Goal: Transaction & Acquisition: Purchase product/service

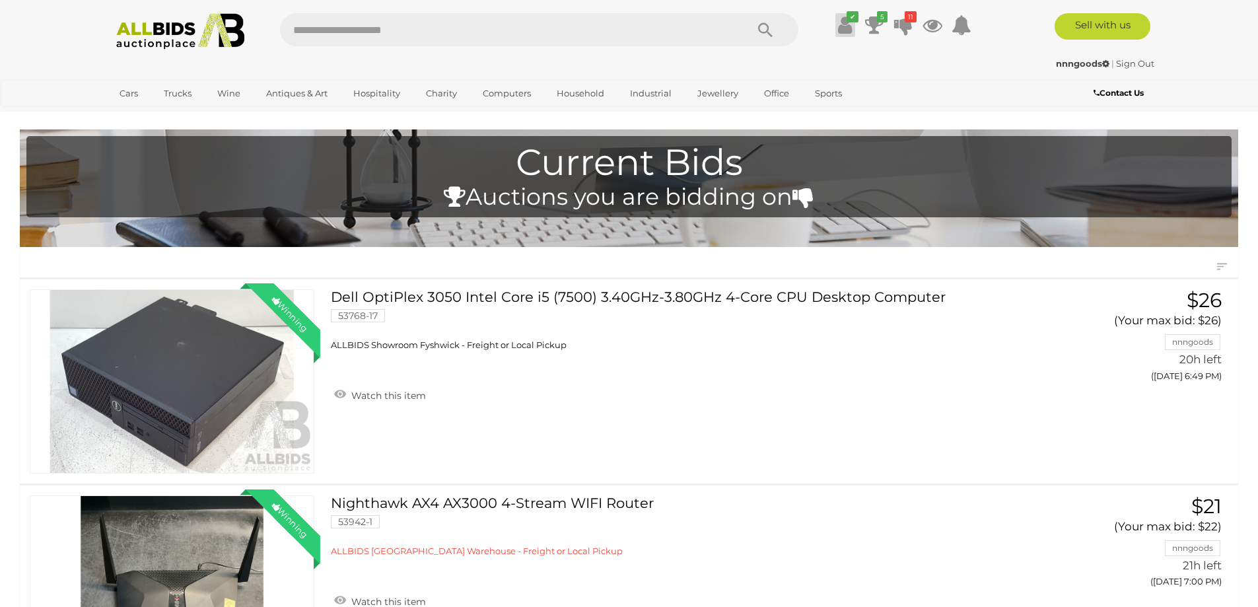
click at [844, 24] on icon at bounding box center [845, 25] width 14 height 24
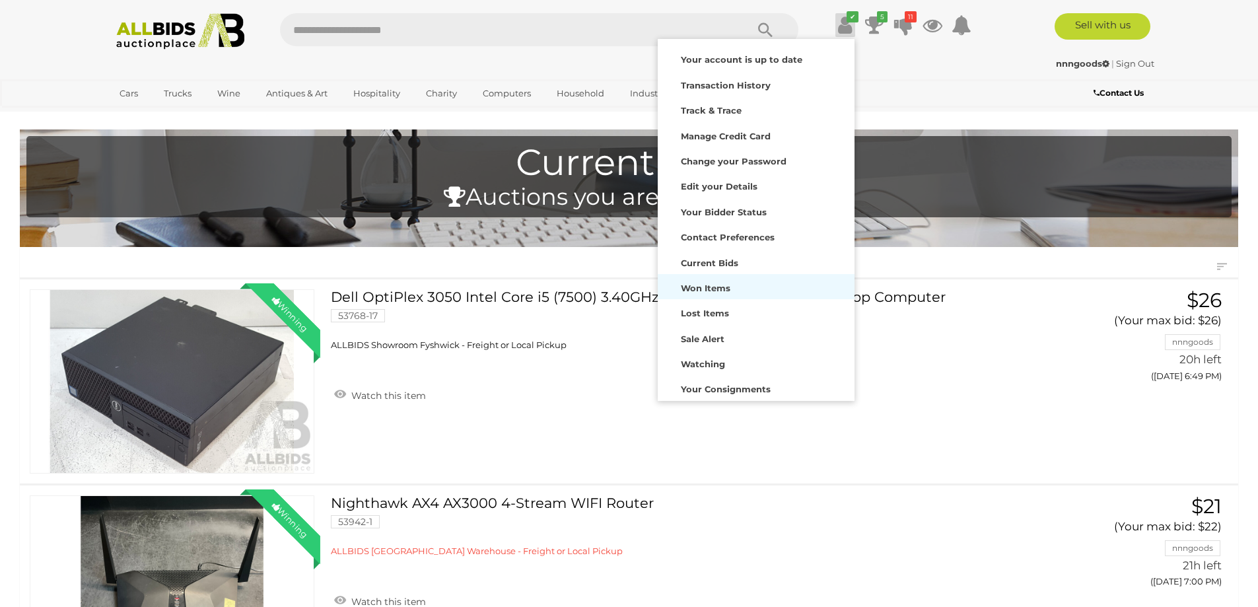
click at [705, 292] on strong "Won Items" at bounding box center [706, 288] width 50 height 11
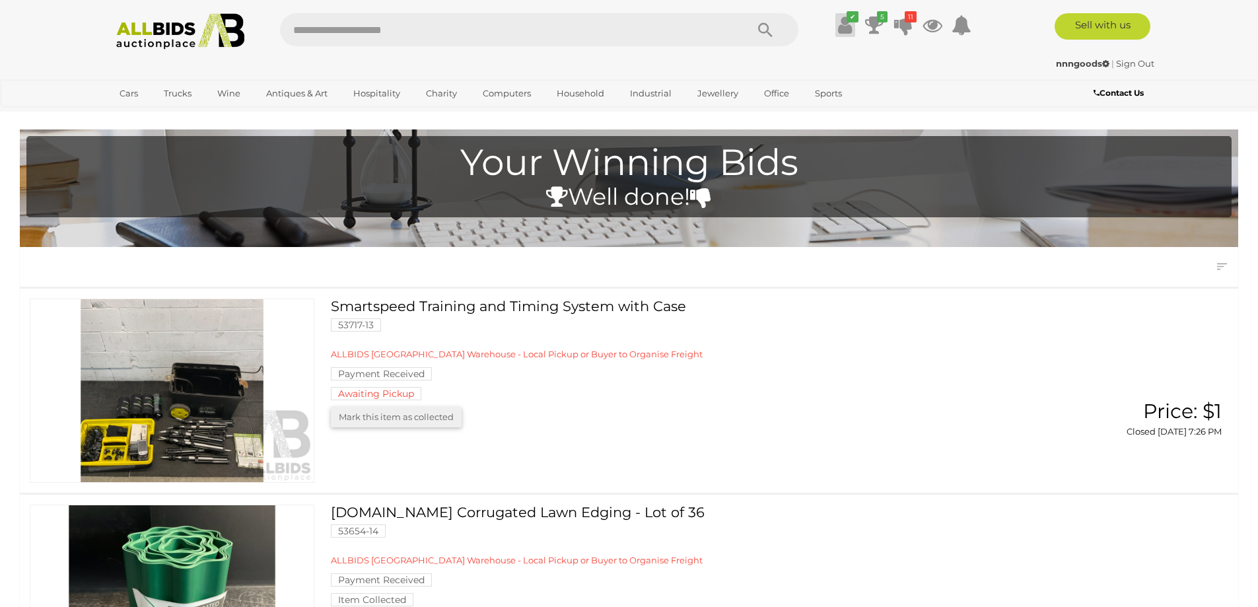
click at [849, 26] on icon at bounding box center [845, 25] width 14 height 24
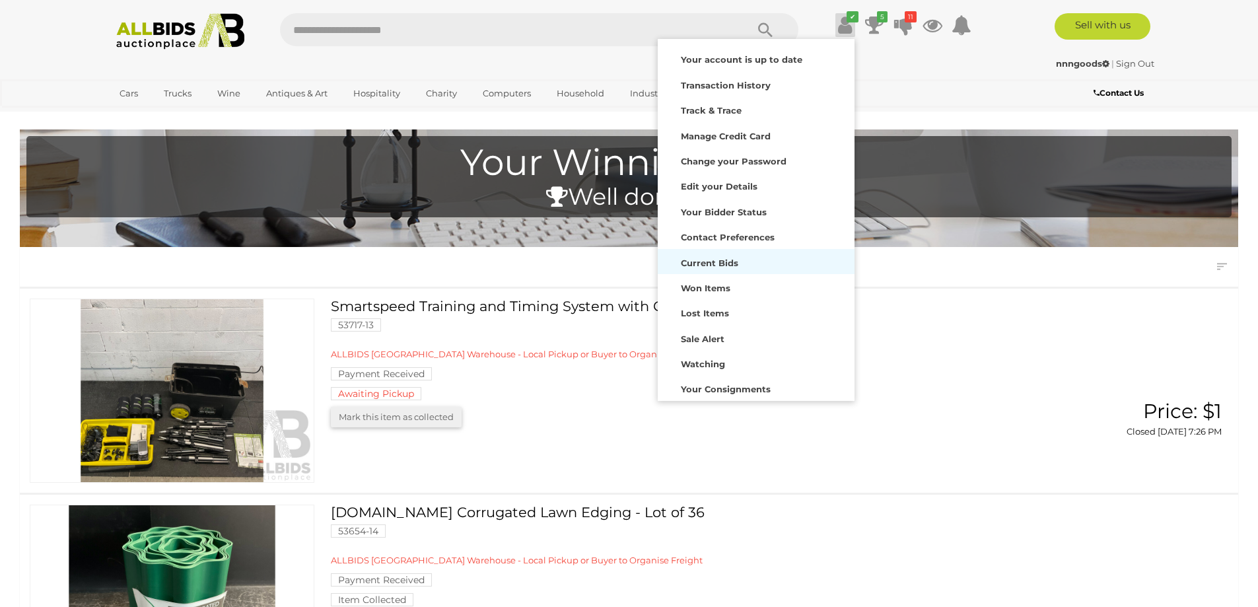
click at [723, 266] on strong "Current Bids" at bounding box center [709, 263] width 57 height 11
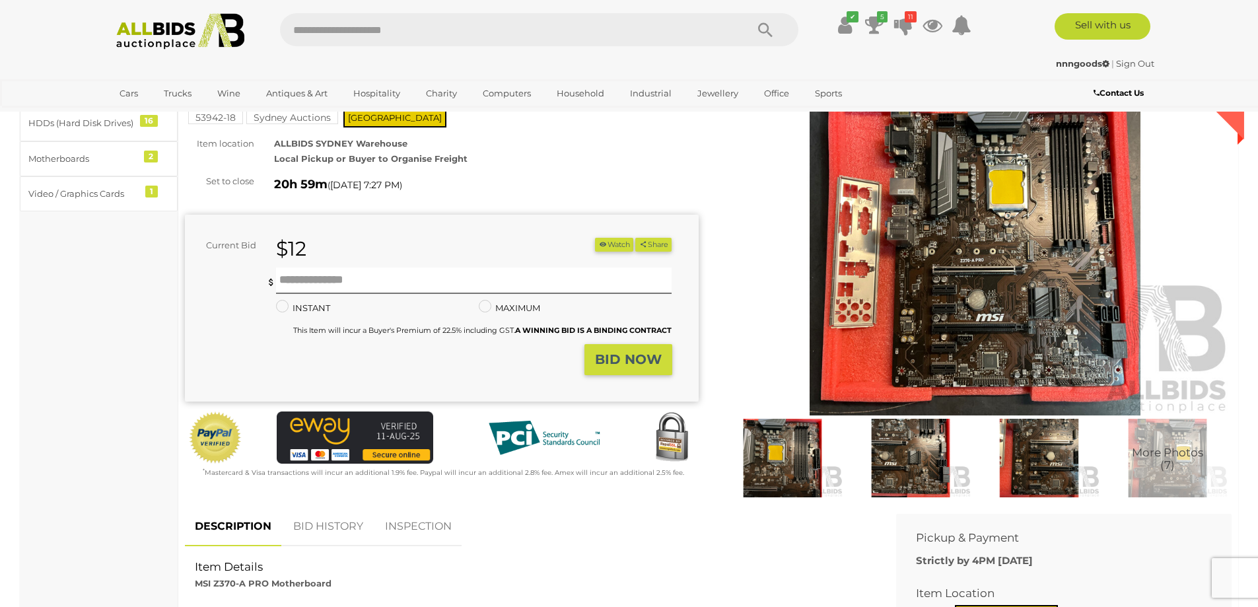
scroll to position [66, 0]
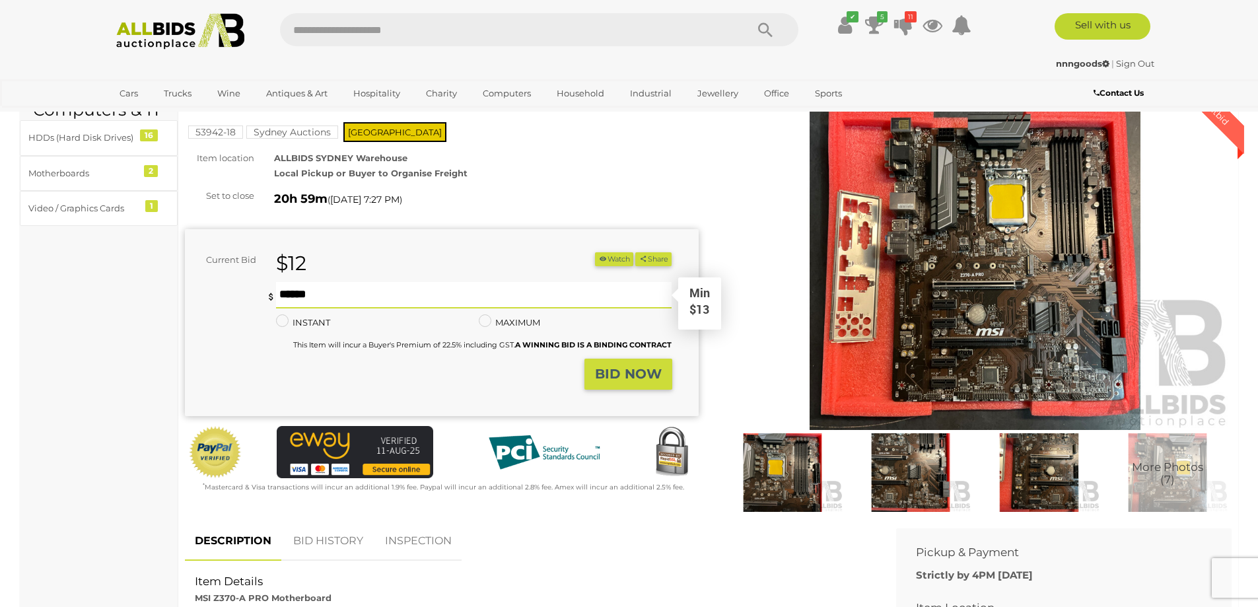
click at [396, 299] on input "text" at bounding box center [474, 295] width 396 height 26
type input "**"
click at [642, 377] on strong "BID NOW" at bounding box center [628, 374] width 67 height 16
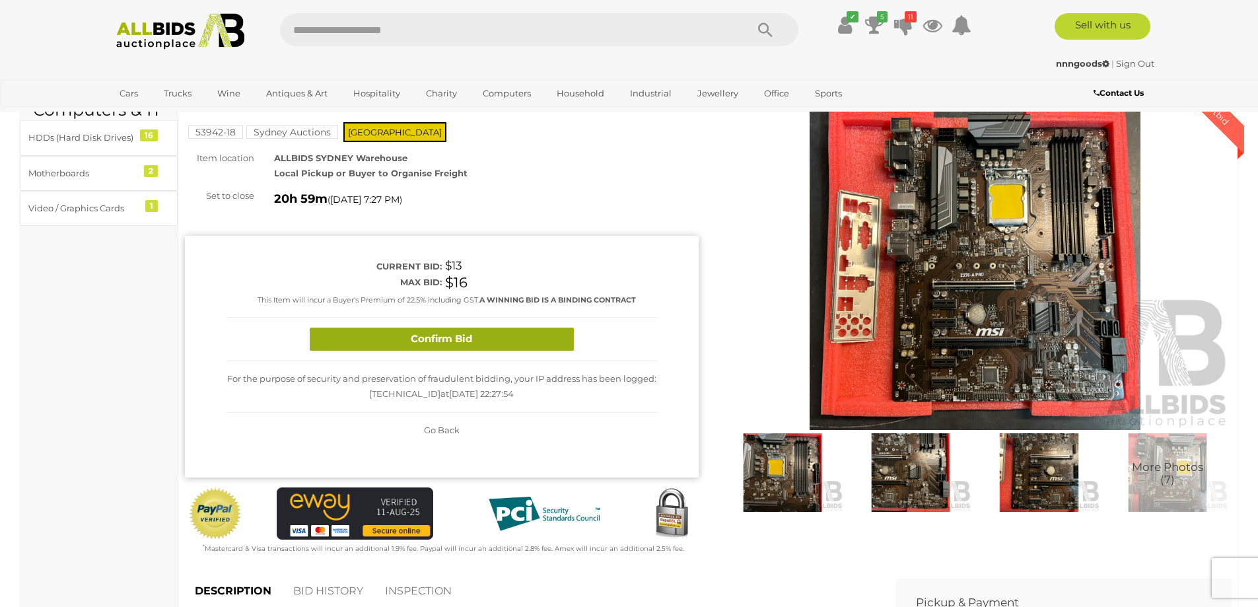
click at [418, 342] on button "Confirm Bid" at bounding box center [442, 339] width 264 height 23
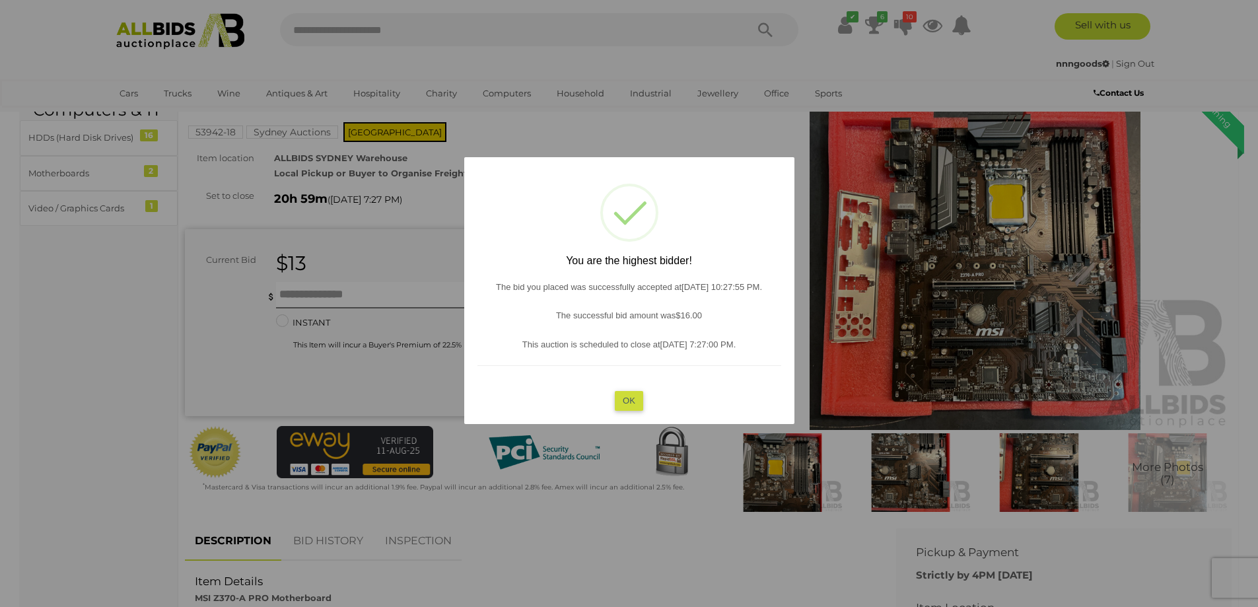
drag, startPoint x: 630, startPoint y: 406, endPoint x: 598, endPoint y: 382, distance: 39.2
click at [629, 406] on button "OK" at bounding box center [629, 400] width 28 height 19
